Goal: Task Accomplishment & Management: Manage account settings

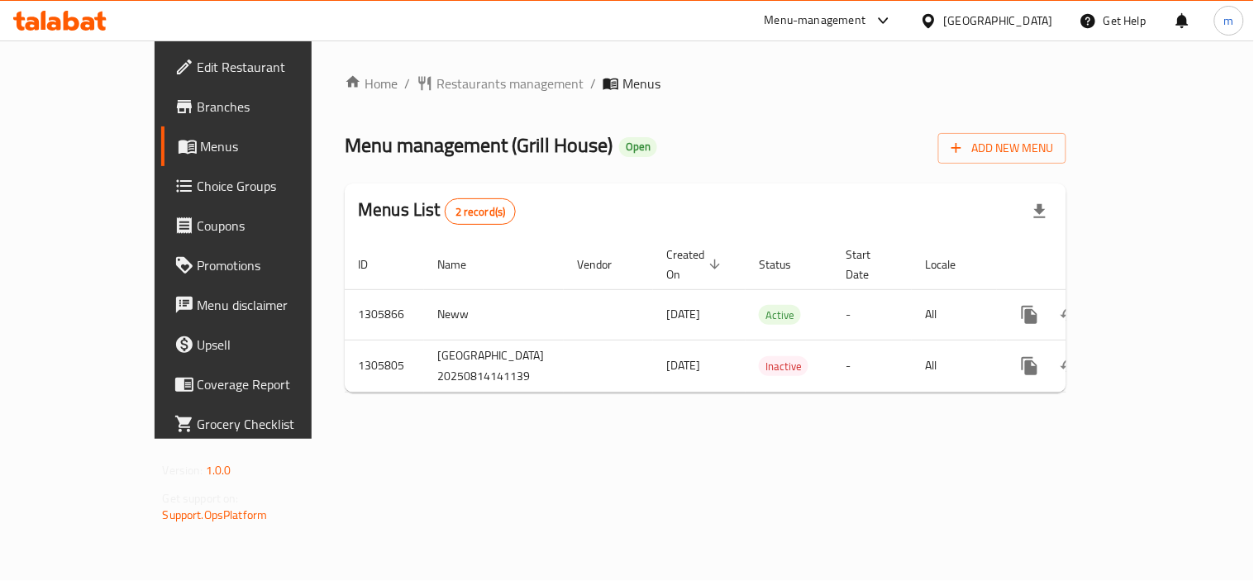
click at [76, 17] on icon at bounding box center [59, 21] width 93 height 20
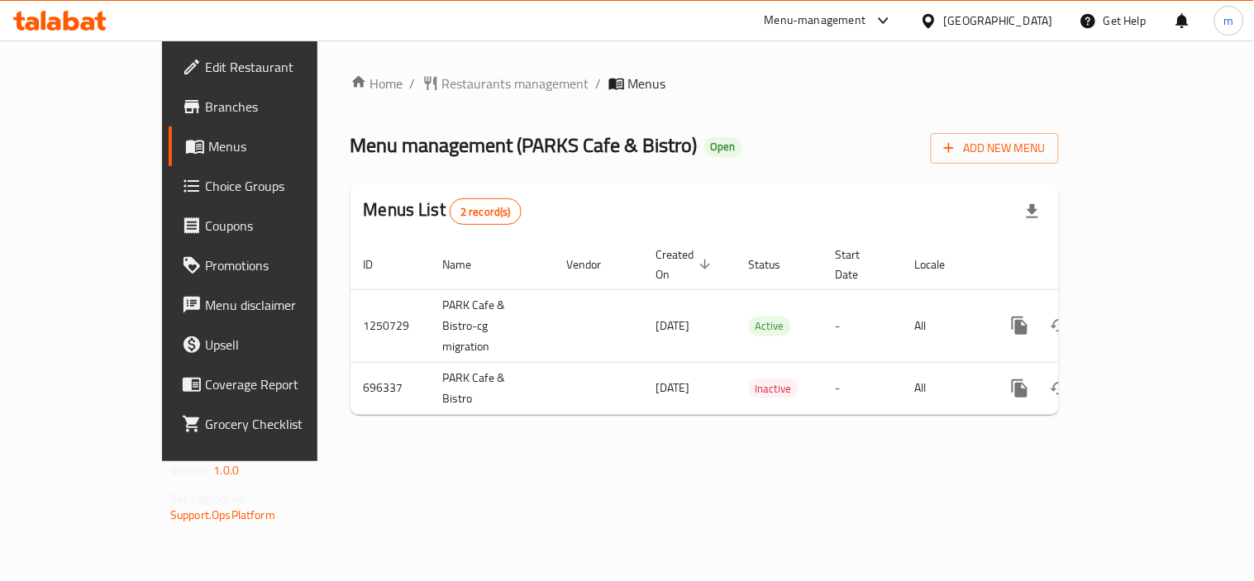
click at [205, 178] on span "Choice Groups" at bounding box center [281, 186] width 153 height 20
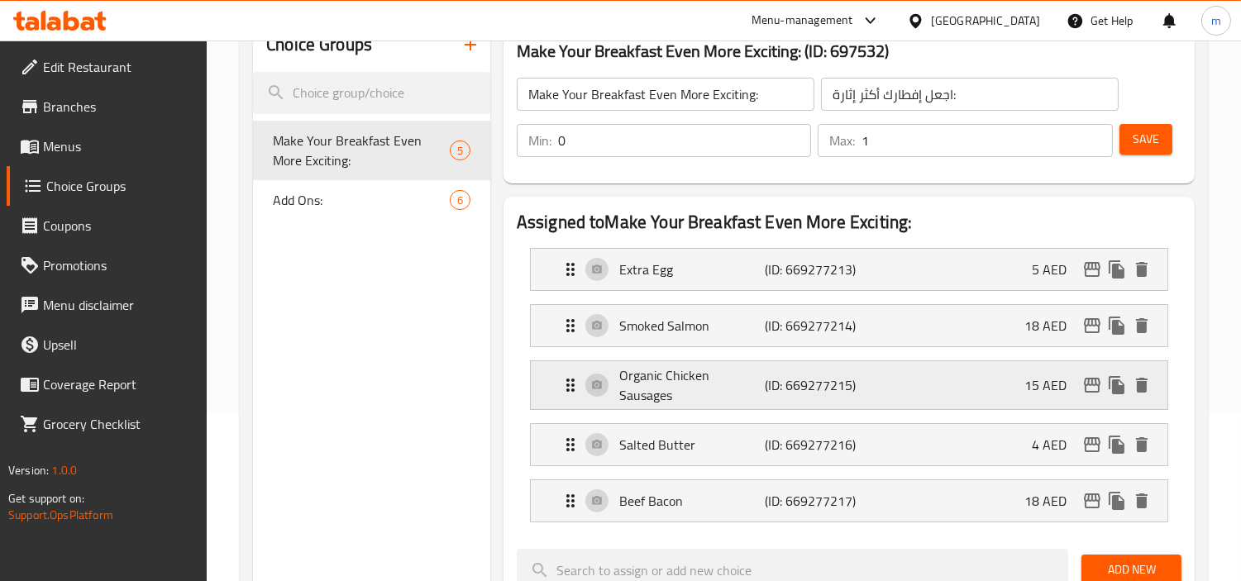
scroll to position [92, 0]
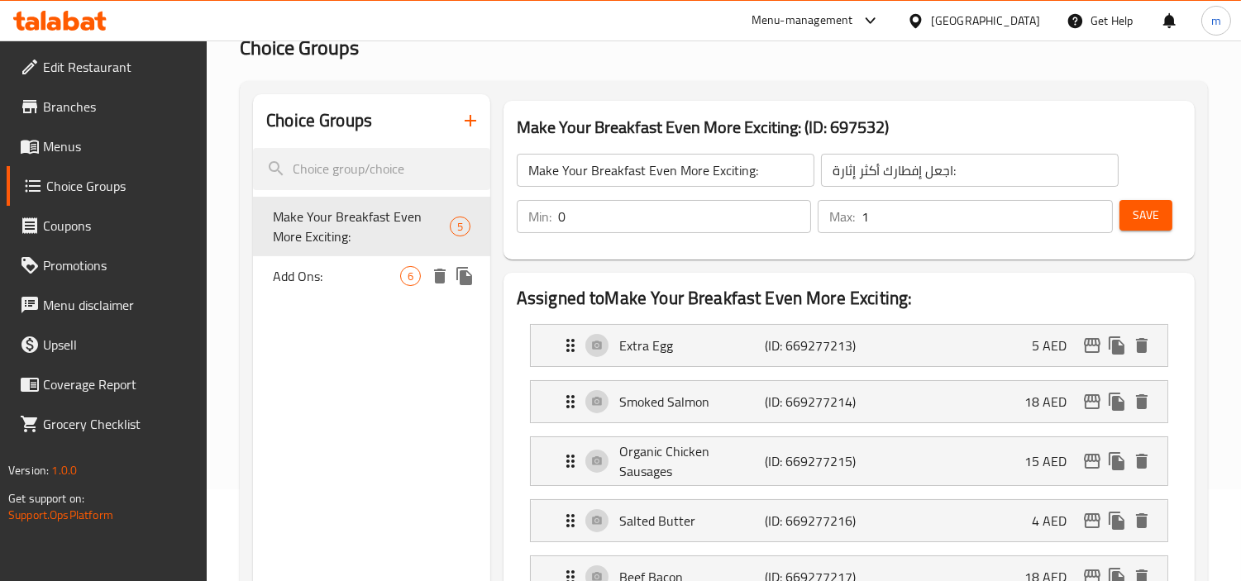
drag, startPoint x: 321, startPoint y: 268, endPoint x: 912, endPoint y: 288, distance: 591.6
click at [321, 268] on span "Add Ons:" at bounding box center [336, 276] width 127 height 20
type input "Add Ons:"
type input "إضافات:"
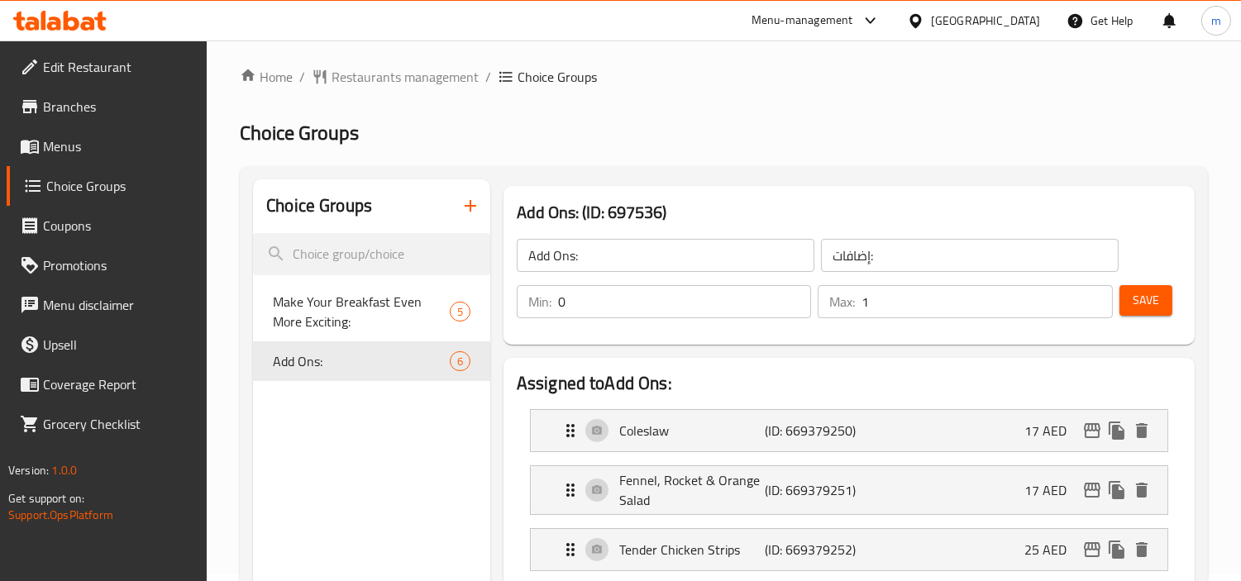
scroll to position [0, 0]
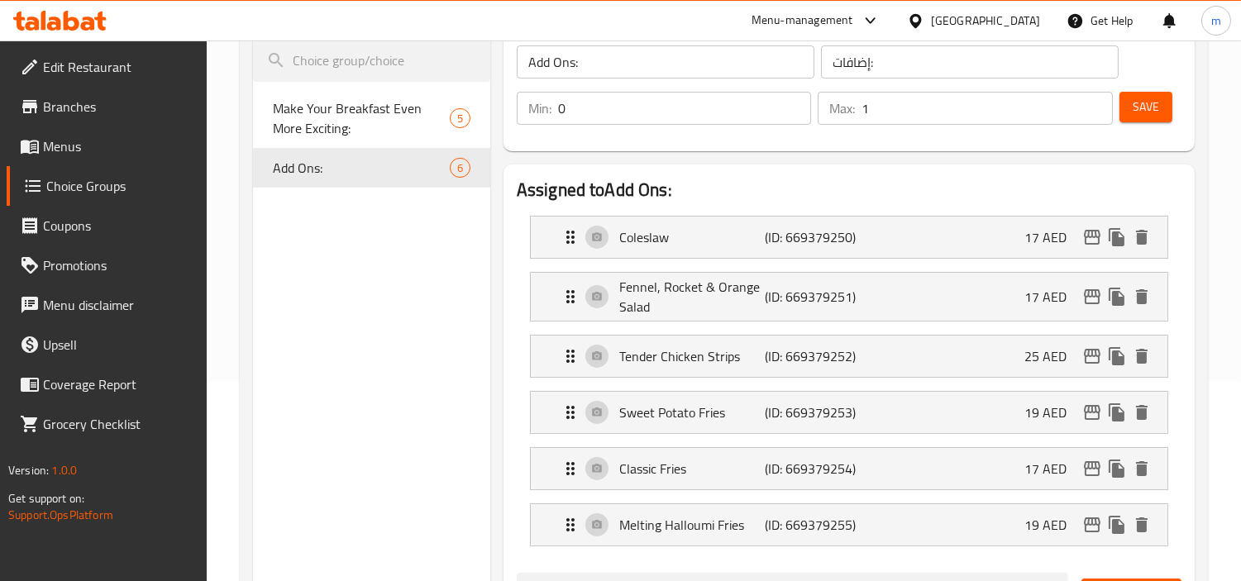
scroll to position [184, 0]
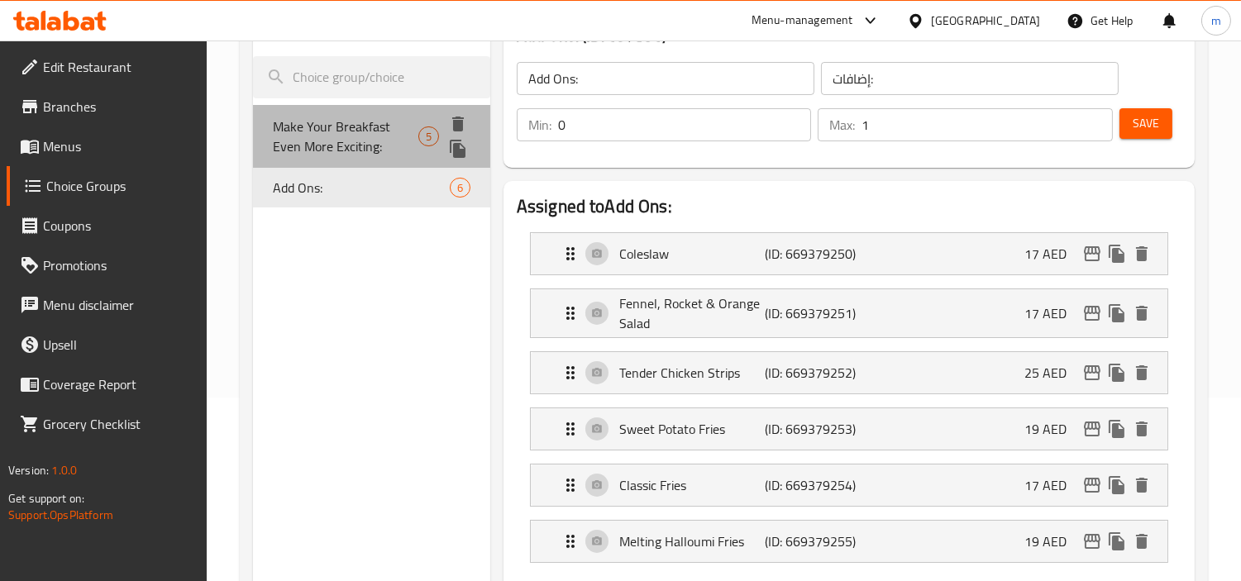
click at [362, 127] on span "Make Your Breakfast Even More Exciting:" at bounding box center [346, 137] width 146 height 40
type input "Make Your Breakfast Even More Exciting:"
type input "اجعل إفطارك أكثر إثارة:"
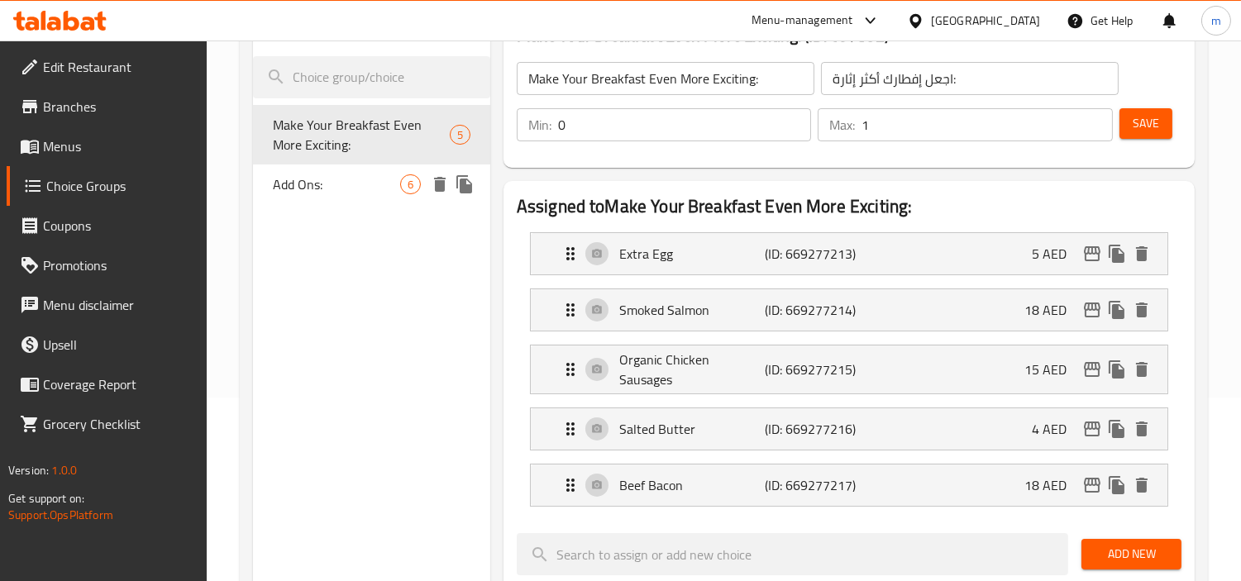
click at [255, 161] on div "Make Your Breakfast Even More Exciting: 5" at bounding box center [371, 135] width 237 height 60
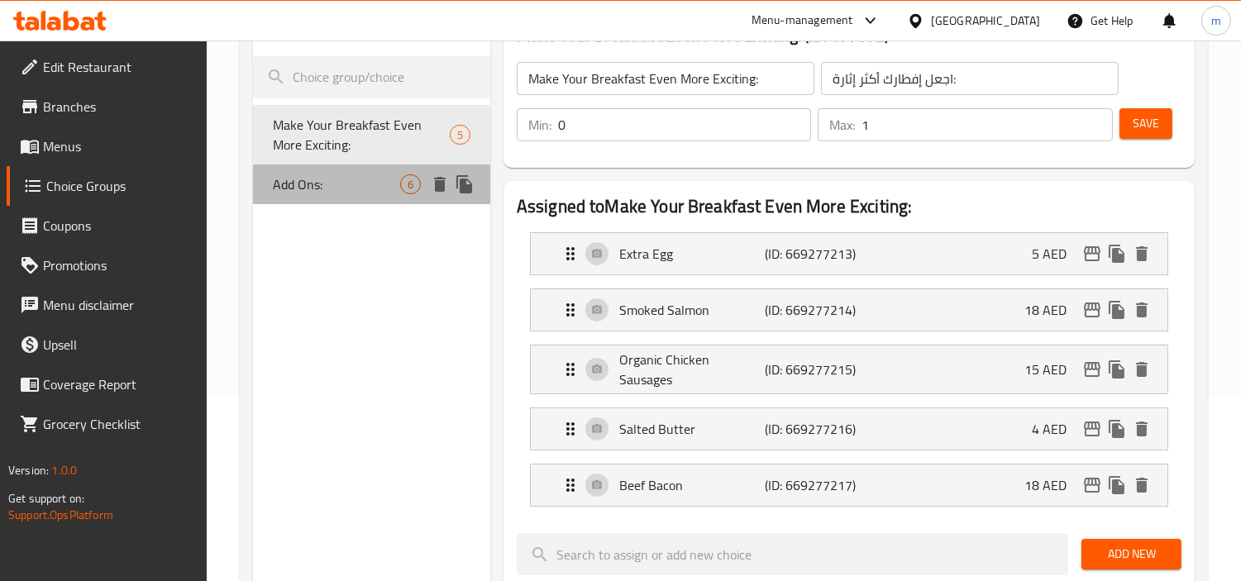
click at [323, 192] on span "Add Ons:" at bounding box center [336, 184] width 127 height 20
type input "Add Ons:"
type input "إضافات:"
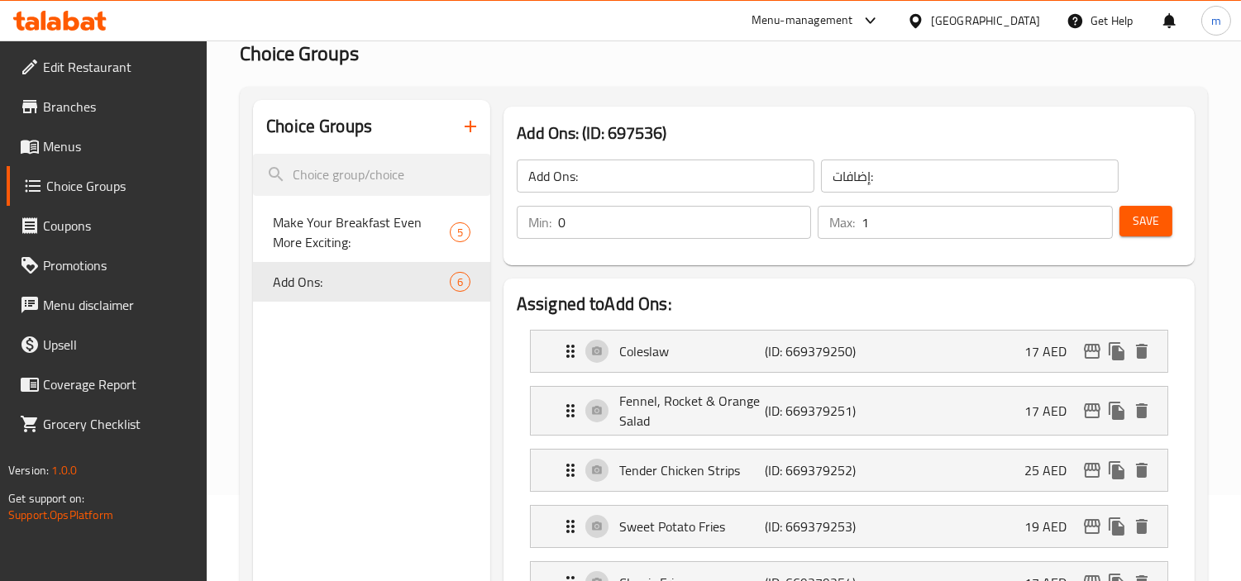
scroll to position [0, 0]
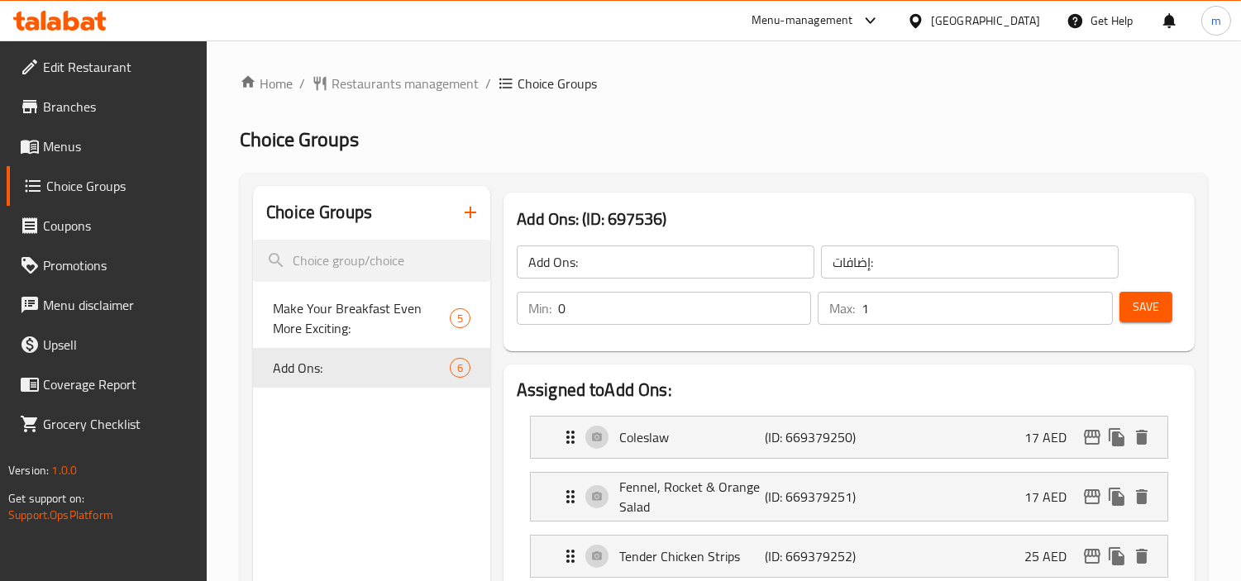
click at [265, 313] on div "Make Your Breakfast Even More Exciting: 5" at bounding box center [371, 320] width 237 height 63
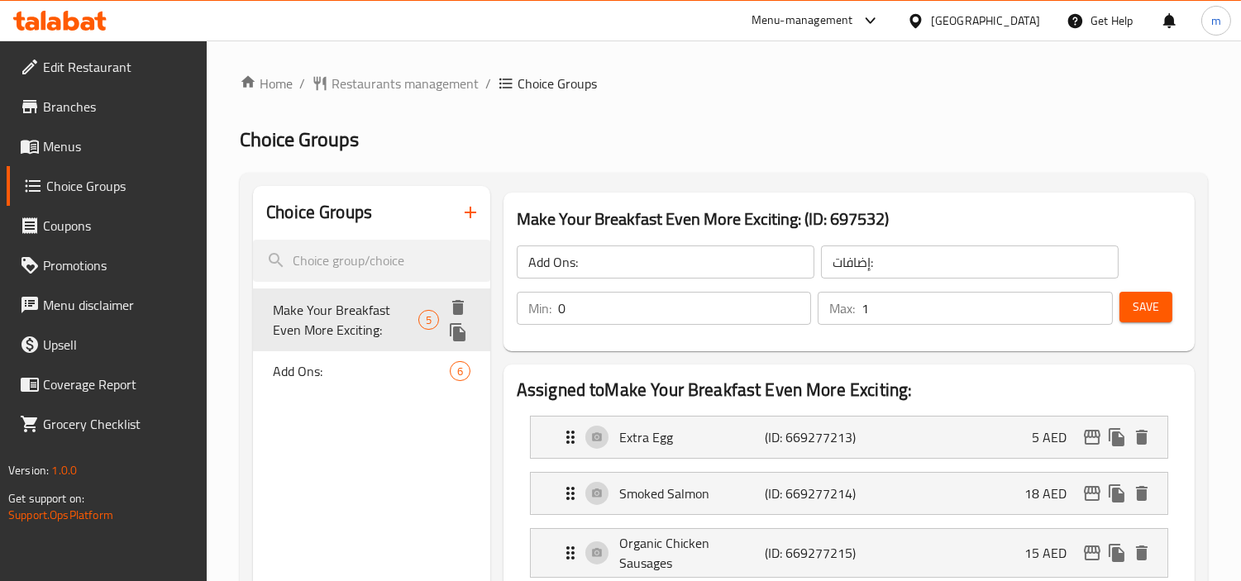
type input "Make Your Breakfast Even More Exciting:"
type input "اجعل إفطارك أكثر إثارة:"
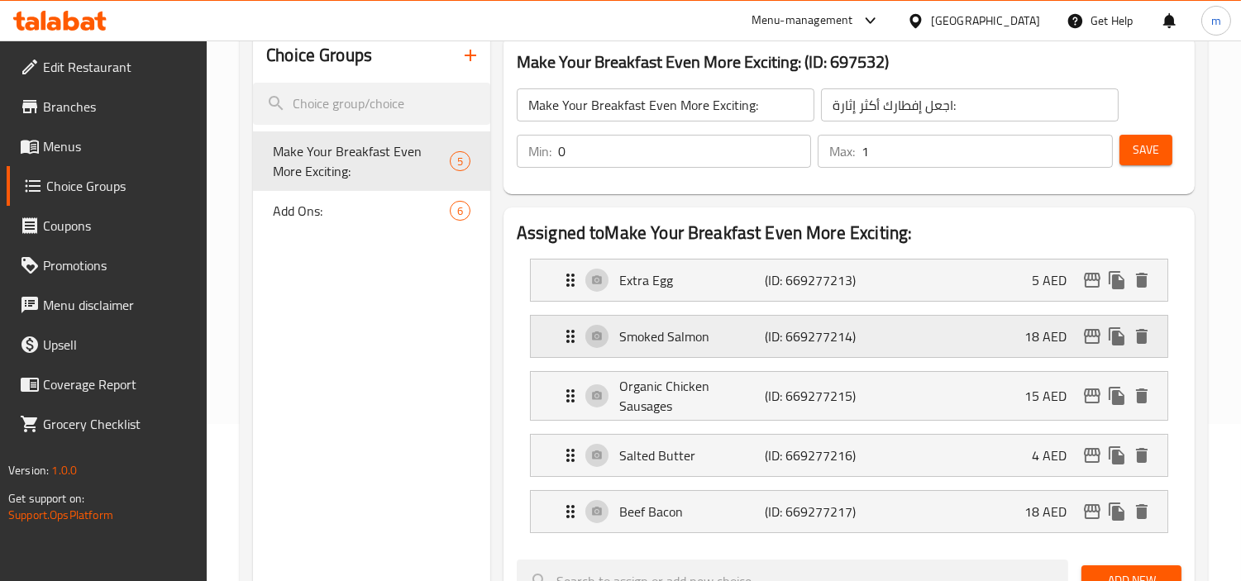
scroll to position [184, 0]
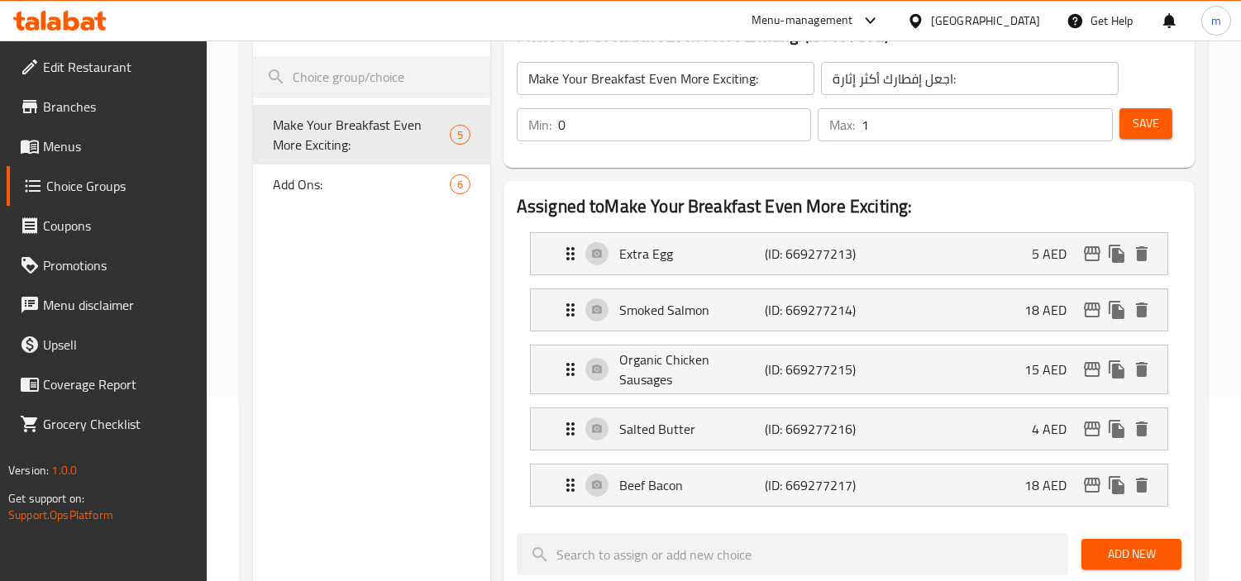
click at [361, 205] on nav "Make Your Breakfast Even More Exciting: 5 Add Ons: 6" at bounding box center [371, 154] width 237 height 112
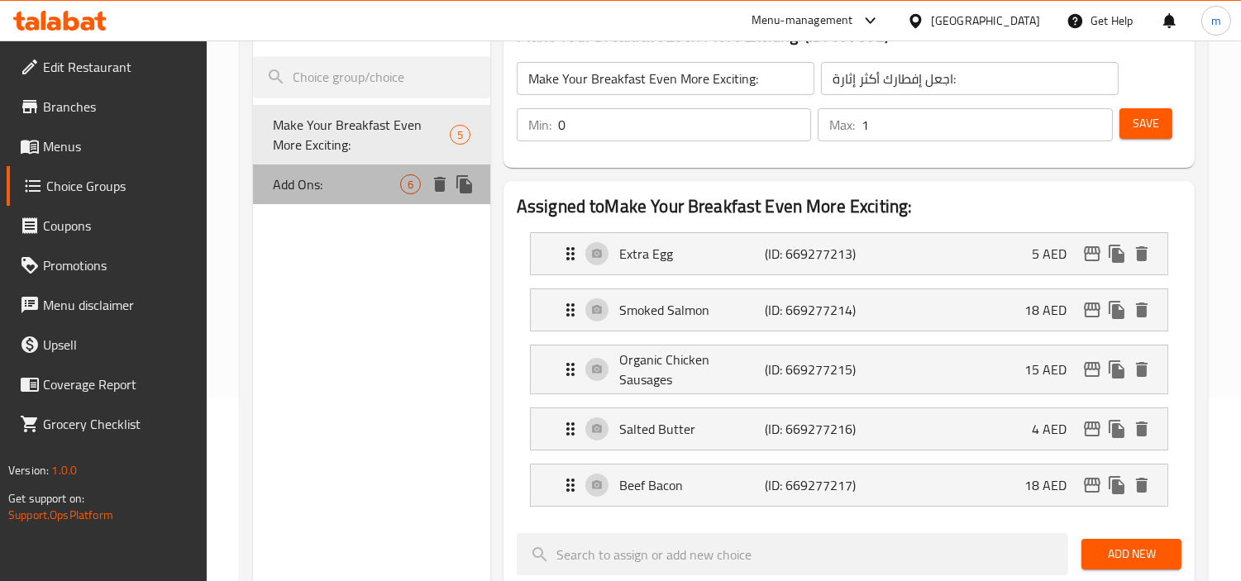
click at [361, 185] on span "Add Ons:" at bounding box center [336, 184] width 127 height 20
type input "Add Ons:"
type input "إضافات:"
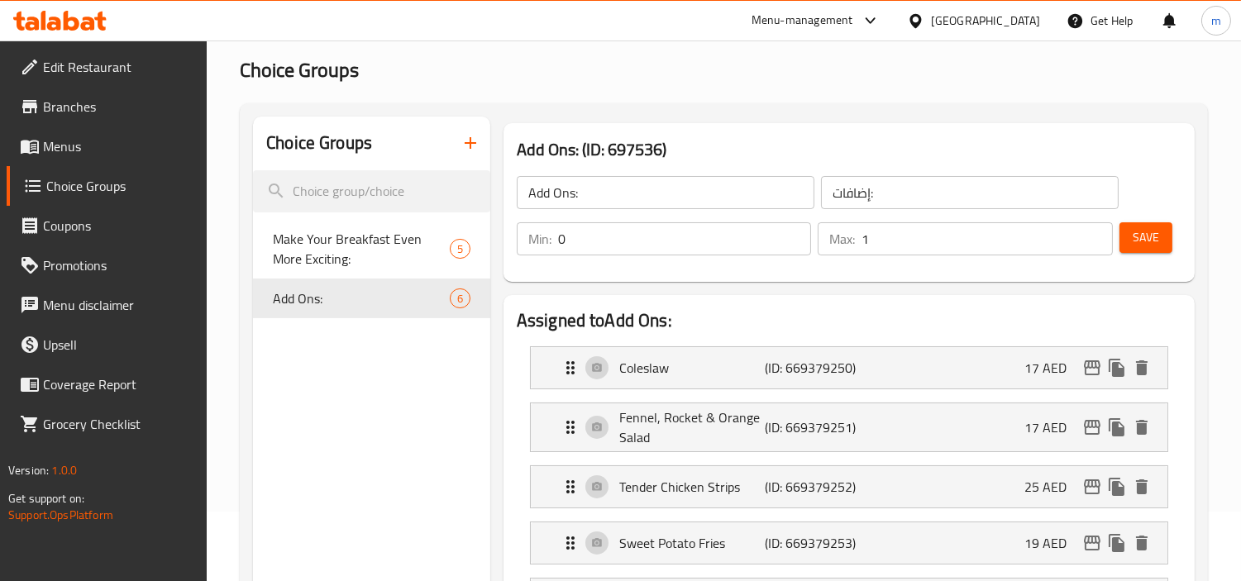
scroll to position [0, 0]
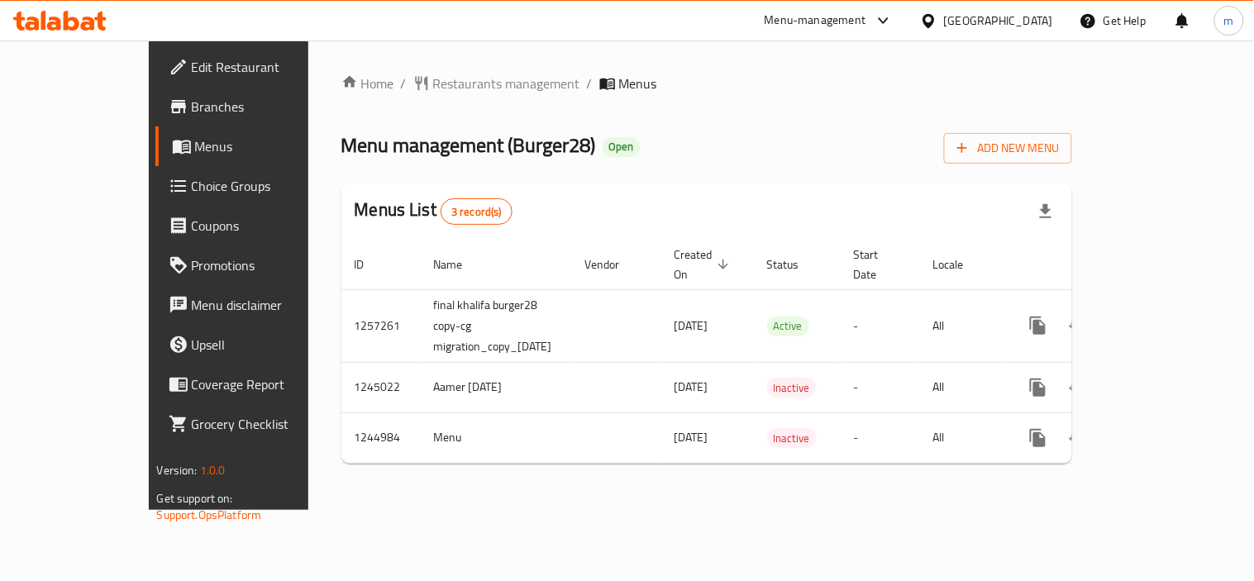
click at [74, 8] on div at bounding box center [60, 20] width 120 height 33
click at [89, 27] on icon at bounding box center [88, 24] width 14 height 14
